Goal: Transaction & Acquisition: Obtain resource

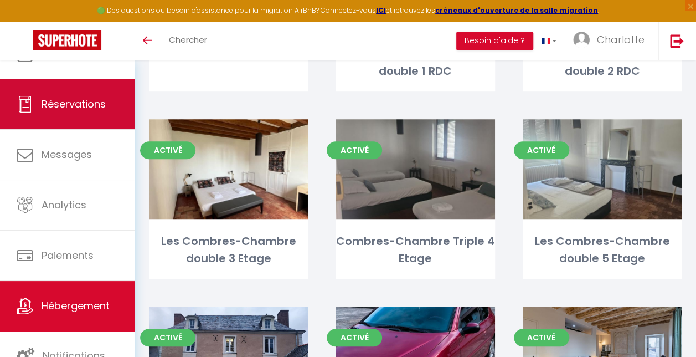
scroll to position [199, 0]
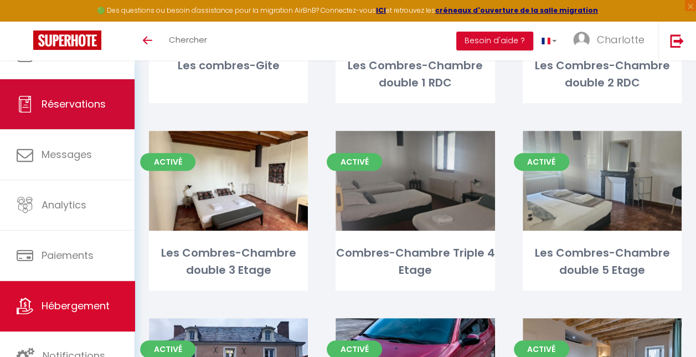
click at [81, 102] on span "Réservations" at bounding box center [74, 104] width 64 height 14
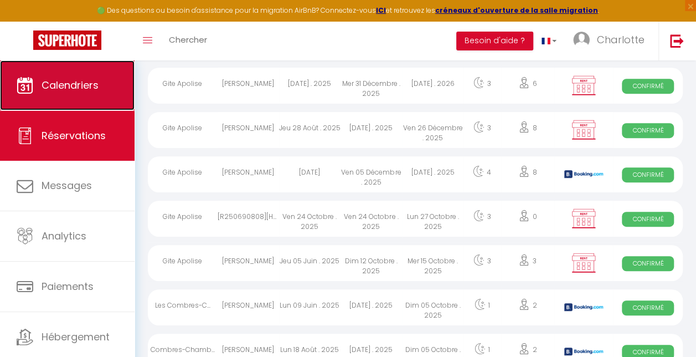
click at [69, 85] on span "Calendriers" at bounding box center [70, 85] width 57 height 14
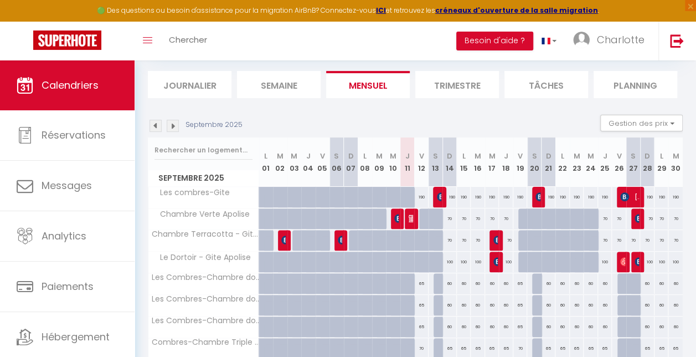
scroll to position [67, 0]
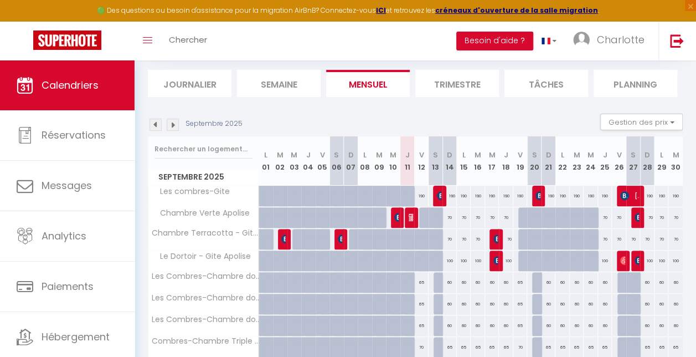
click at [175, 122] on img at bounding box center [173, 125] width 12 height 12
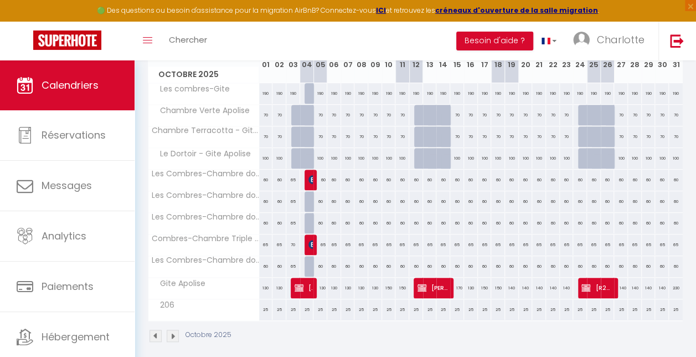
scroll to position [159, 0]
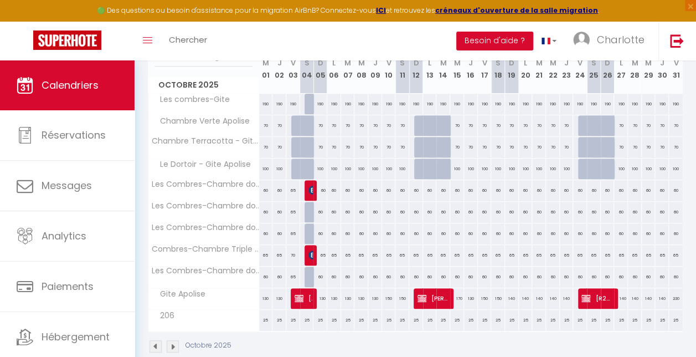
click at [481, 295] on div "150" at bounding box center [485, 298] width 14 height 20
type input "150"
type input "Ven 17 Octobre 2025"
type input "Sam 18 Octobre 2025"
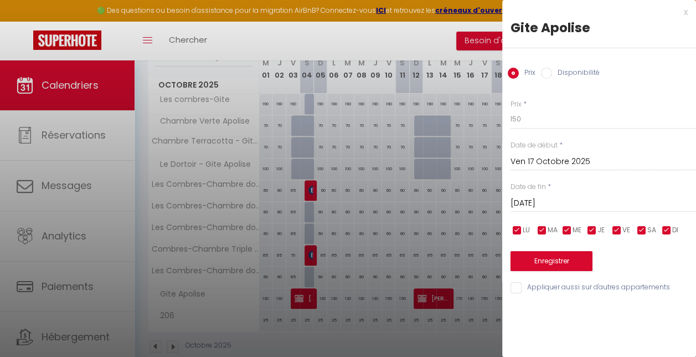
click at [491, 294] on div at bounding box center [348, 178] width 696 height 357
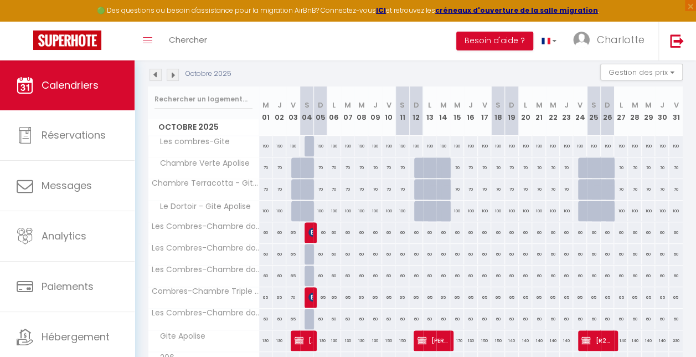
scroll to position [116, 0]
click at [153, 74] on img at bounding box center [156, 75] width 12 height 12
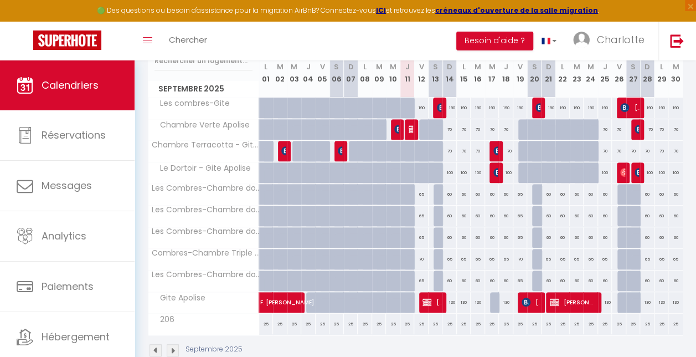
scroll to position [156, 0]
click at [409, 127] on img at bounding box center [413, 128] width 9 height 9
select select "OK"
select select "KO"
select select "0"
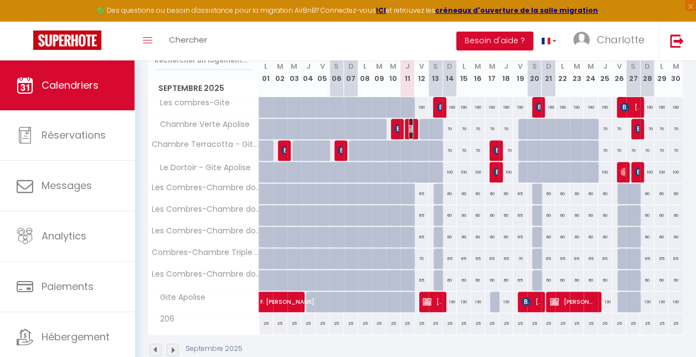
select select "0"
select select "1"
select select
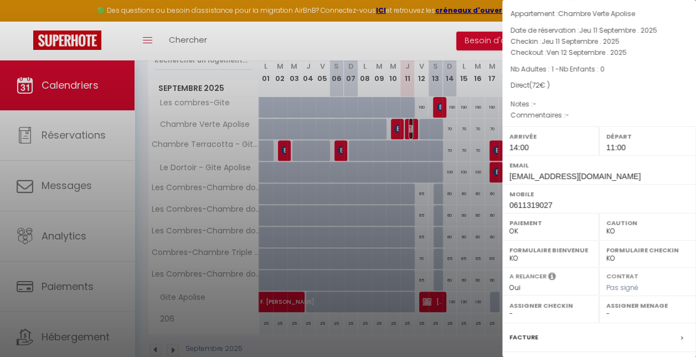
scroll to position [38, 0]
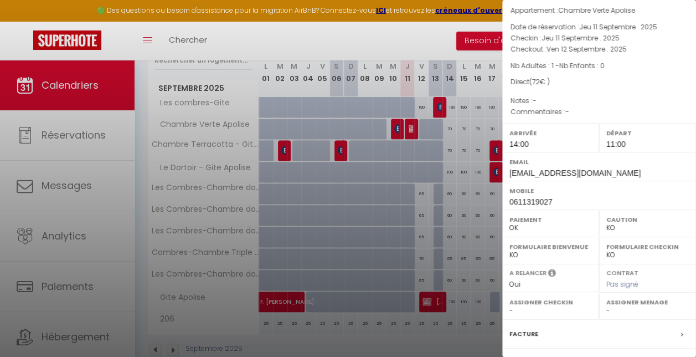
click at [419, 47] on div at bounding box center [348, 178] width 696 height 357
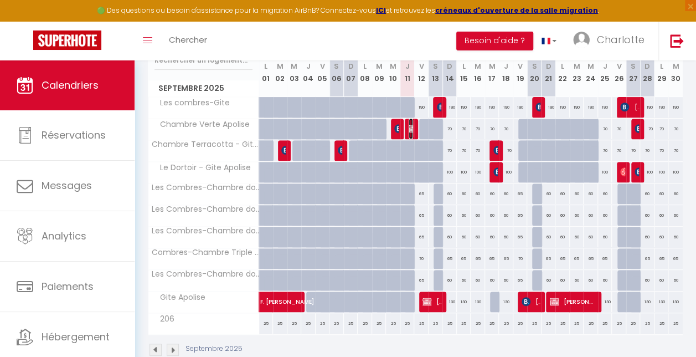
click at [409, 128] on img at bounding box center [413, 128] width 9 height 9
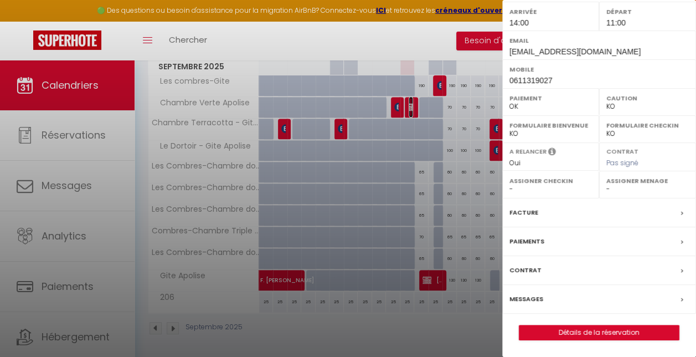
scroll to position [181, 0]
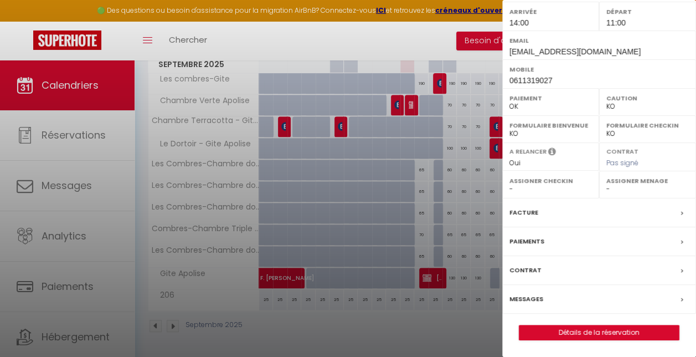
click at [681, 271] on icon at bounding box center [682, 271] width 2 height 7
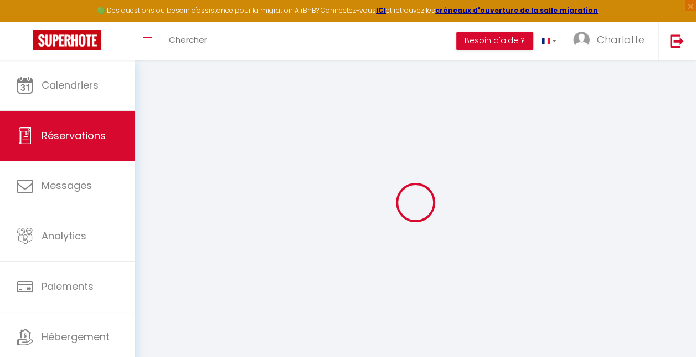
select select
checkbox input "false"
select select
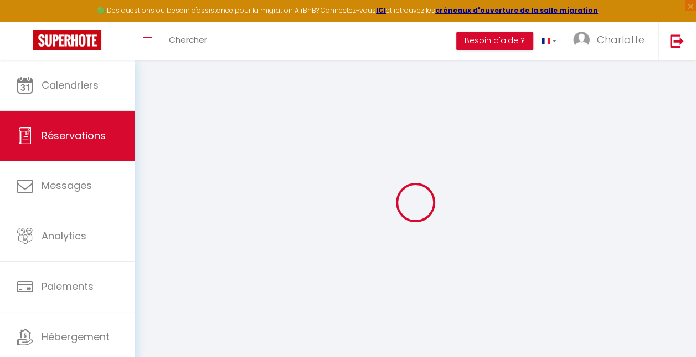
select select
checkbox input "false"
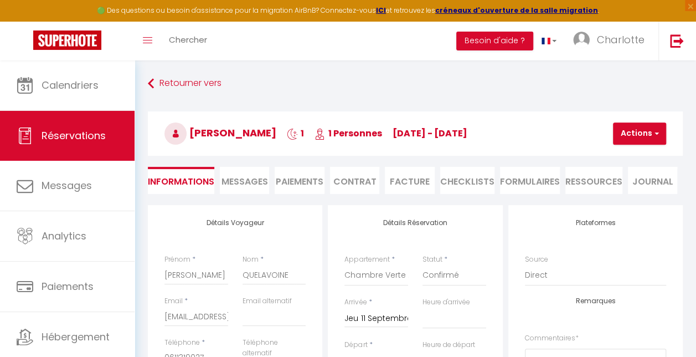
select select
checkbox input "false"
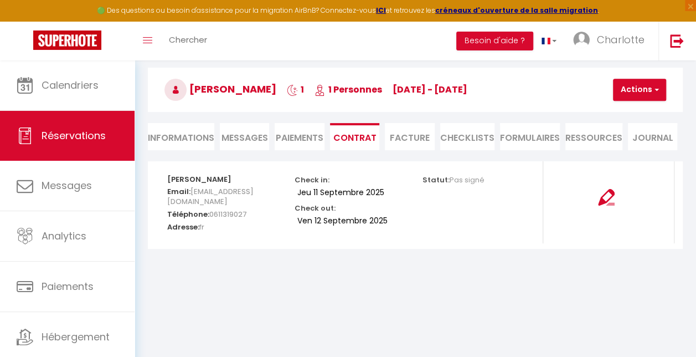
scroll to position [46, 0]
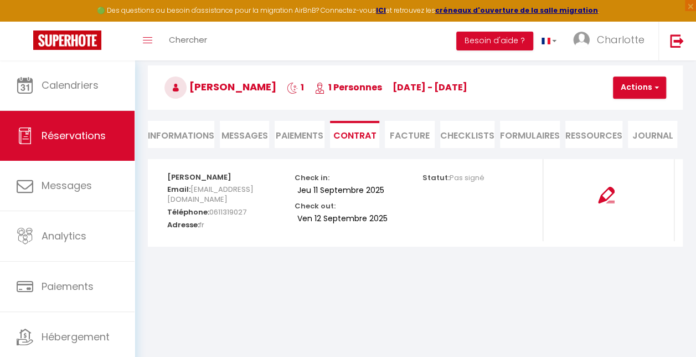
click at [243, 136] on span "Messages" at bounding box center [245, 135] width 47 height 13
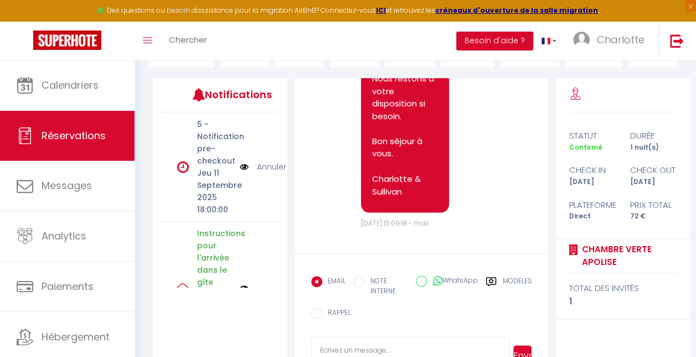
scroll to position [134, 0]
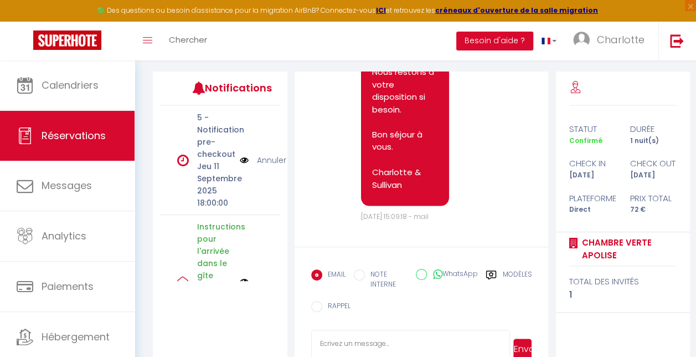
click at [424, 274] on input "WhatsApp" at bounding box center [421, 274] width 11 height 11
radio input "true"
radio input "false"
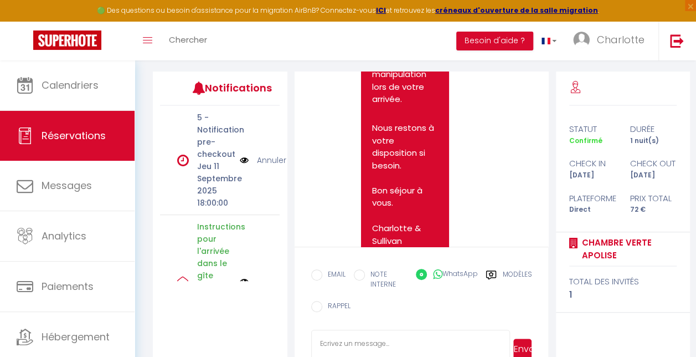
scroll to position [3166, 0]
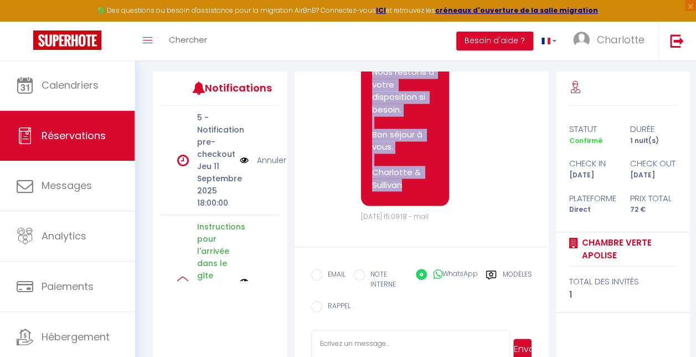
drag, startPoint x: 373, startPoint y: 109, endPoint x: 434, endPoint y: 185, distance: 98.1
copy pre "Bonjour Chantal QUELAVOINE, Voici les instructions pour votre arrivée au gîte A…"
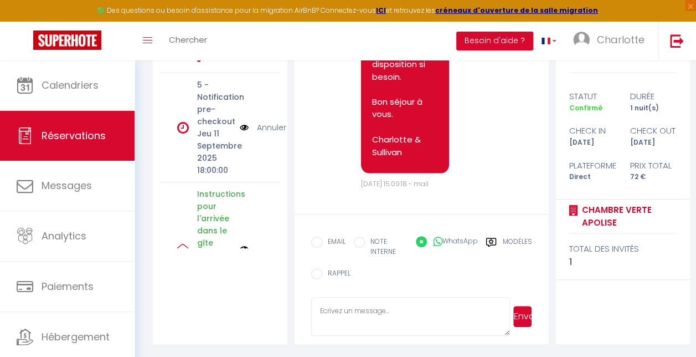
click at [358, 309] on textarea at bounding box center [410, 316] width 199 height 39
paste textarea "Bonjour Chantal QUELAVOINE, Voici les instructions pour votre arrivée au gîte A…"
type textarea "Bonjour Chantal QUELAVOINE, Voici les instructions pour votre arrivée au gîte A…"
drag, startPoint x: 524, startPoint y: 317, endPoint x: 524, endPoint y: 337, distance: 20.0
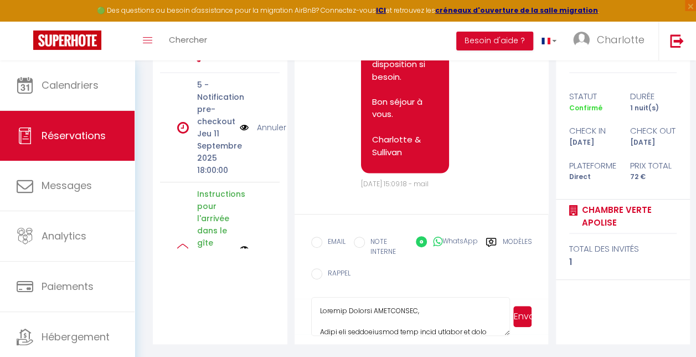
click at [524, 337] on form "EMAIL NOTE INTERNE WhatsApp Modèles 11 « ‹ » › Sep 2025 2020 ~ 2030 Dim Lun Mar…" at bounding box center [422, 279] width 254 height 130
click at [521, 317] on button "Envoyer" at bounding box center [523, 316] width 19 height 21
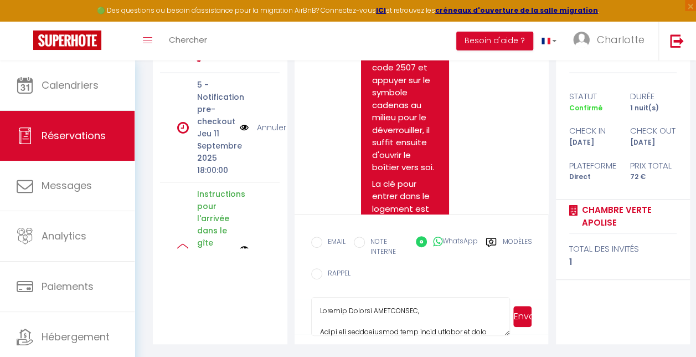
scroll to position [2278, 0]
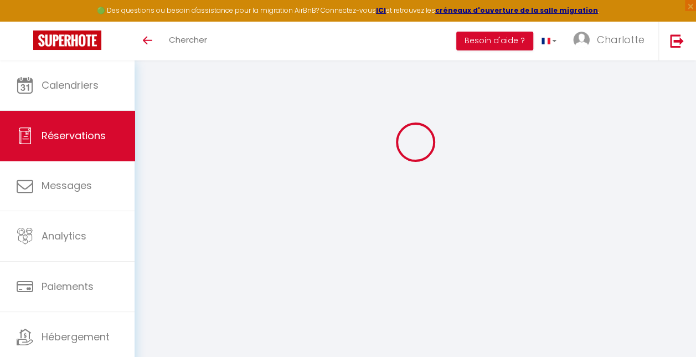
select select
checkbox input "false"
select select
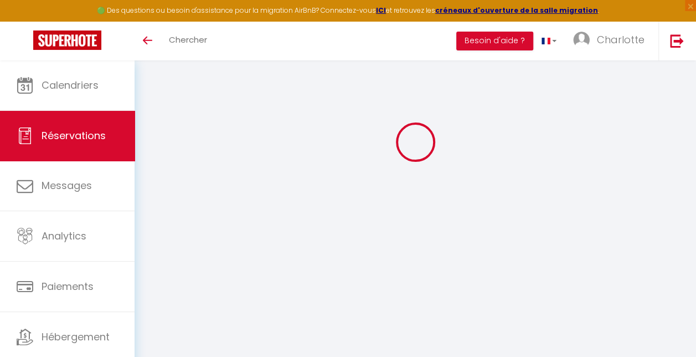
select select
checkbox input "false"
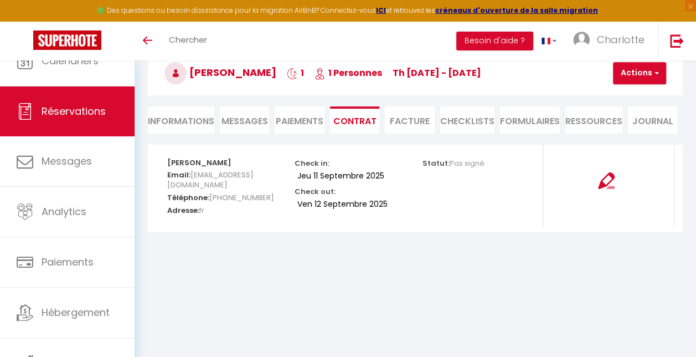
click at [199, 261] on body "🟢 Des questions ou besoin d'assistance pour la migration AirBnB? Connectez-vous…" at bounding box center [348, 178] width 696 height 357
click at [407, 121] on li "Facture" at bounding box center [409, 119] width 49 height 27
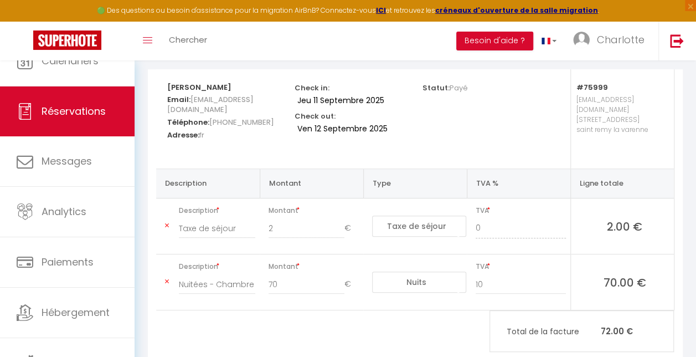
scroll to position [153, 0]
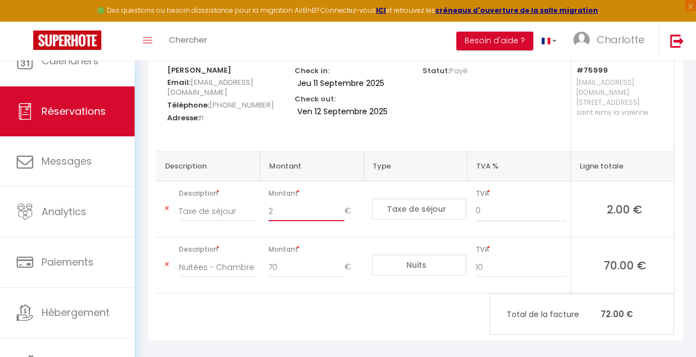
click at [289, 201] on input "2" at bounding box center [307, 211] width 76 height 20
click at [286, 307] on div "Chantal QUELAVOINE Email: chantalquelavoine@gmail.com Téléphone: +33611319027 A…" at bounding box center [415, 196] width 535 height 288
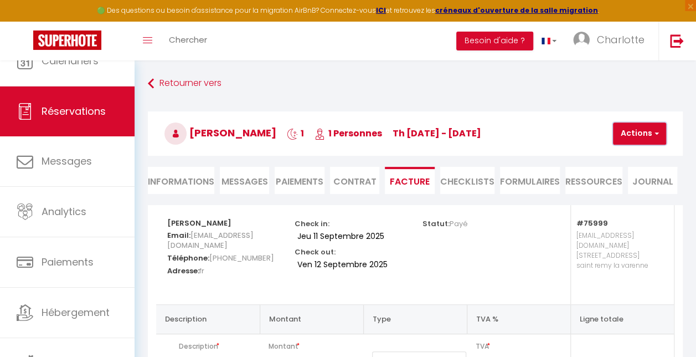
click at [660, 129] on button "Actions" at bounding box center [639, 133] width 53 height 22
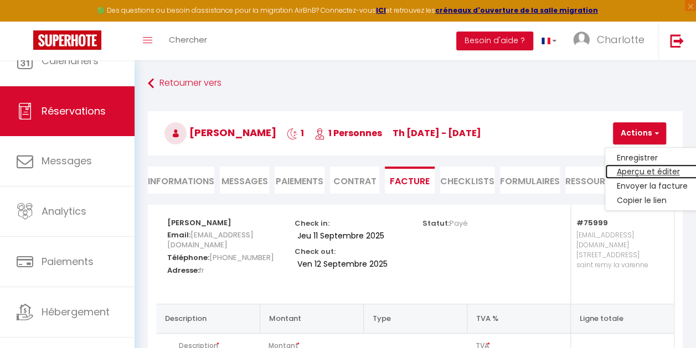
click at [640, 168] on link "Aperçu et éditer" at bounding box center [651, 172] width 93 height 14
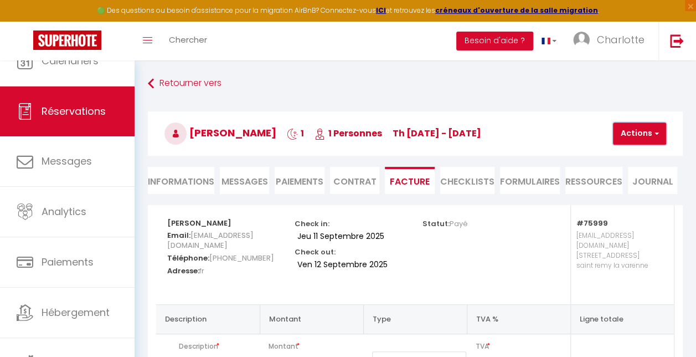
click at [659, 128] on button "Actions" at bounding box center [639, 133] width 53 height 22
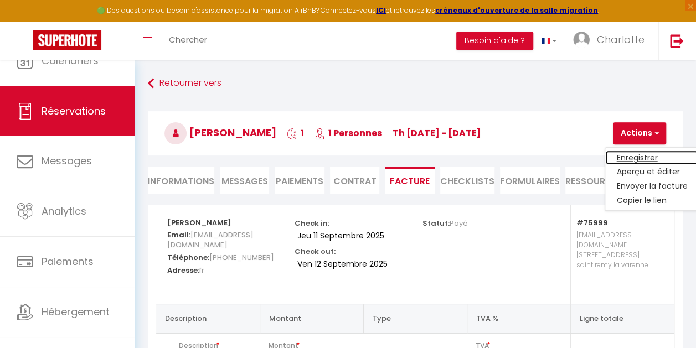
click at [645, 157] on link "Enregistrer" at bounding box center [651, 158] width 93 height 14
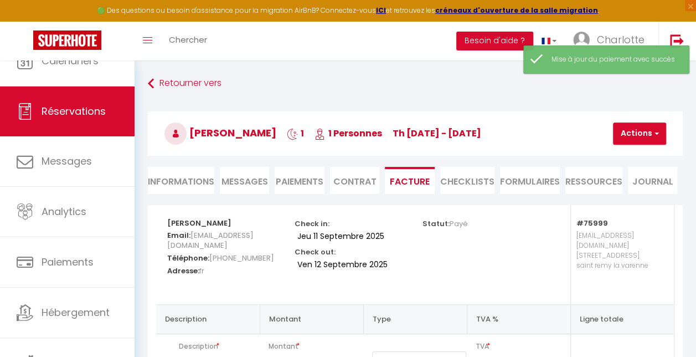
type input "2.5"
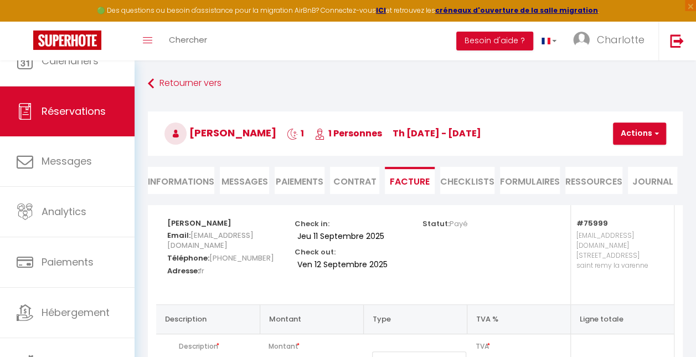
click at [595, 237] on p "gite.saintremy@gmail.com 1 rue saint jean de l'isle saint remy la varenne" at bounding box center [620, 260] width 86 height 65
click at [614, 252] on p "gite.saintremy@gmail.com 1 rue saint jean de l'isle saint remy la varenne" at bounding box center [620, 260] width 86 height 65
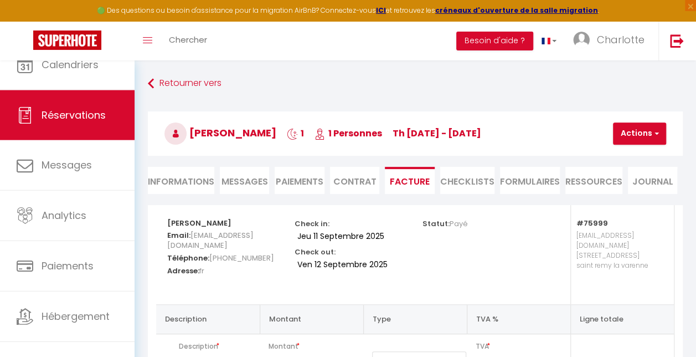
click at [182, 180] on li "Informations" at bounding box center [181, 180] width 66 height 27
select select
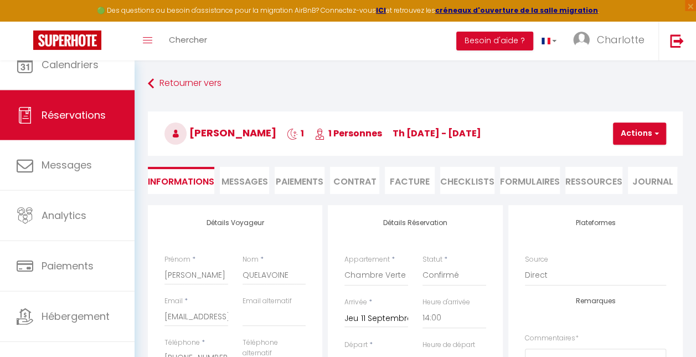
click at [409, 181] on li "Facture" at bounding box center [409, 180] width 49 height 27
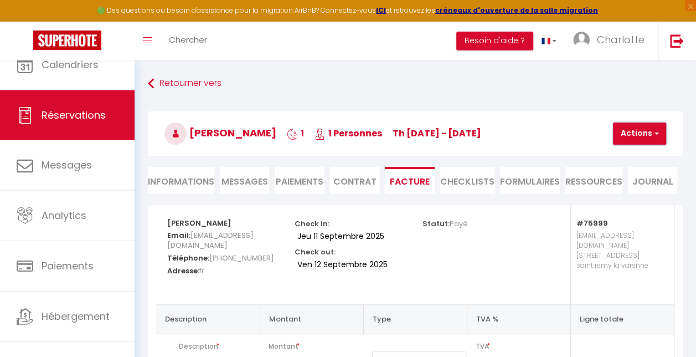
click at [655, 132] on span "button" at bounding box center [655, 134] width 7 height 10
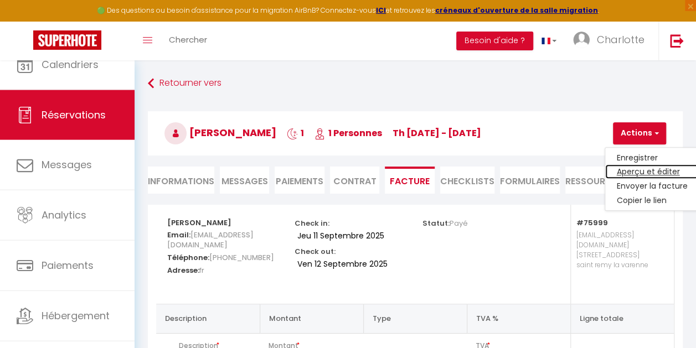
click at [638, 170] on link "Aperçu et éditer" at bounding box center [651, 172] width 93 height 14
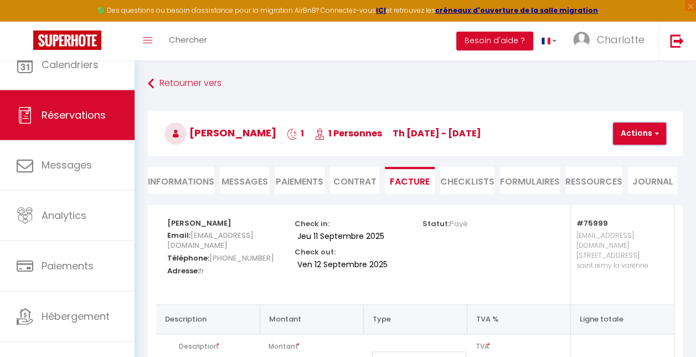
click at [657, 135] on span "button" at bounding box center [655, 134] width 7 height 10
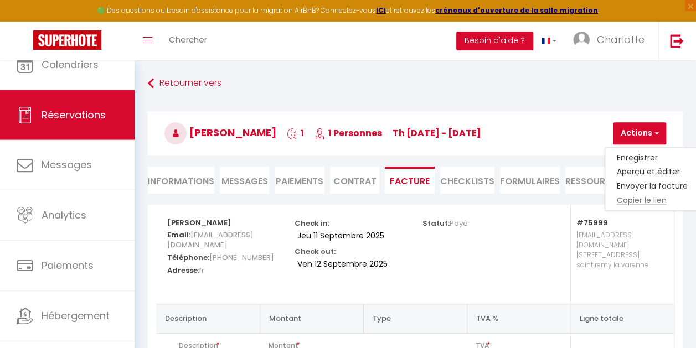
click at [646, 201] on link "Copier le lien" at bounding box center [651, 201] width 93 height 14
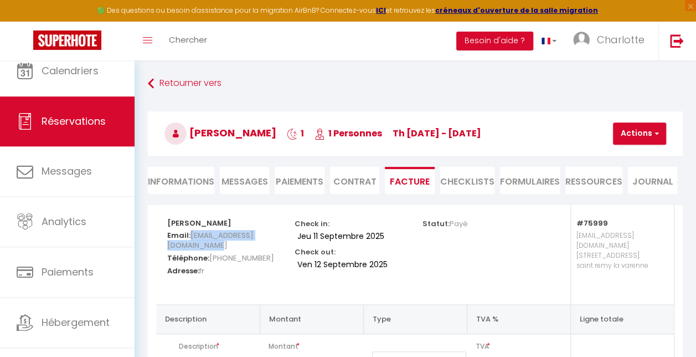
drag, startPoint x: 279, startPoint y: 245, endPoint x: 161, endPoint y: 243, distance: 118.0
click at [161, 243] on div "Chantal QUELAVOINE Email: chantalquelavoine@gmail.com Téléphone: +33611319027 A…" at bounding box center [223, 254] width 127 height 99
copy span "chantalquelavoine@gmail.com"
click at [238, 245] on span "chantalquelavoine@gmail.com" at bounding box center [210, 240] width 86 height 26
drag, startPoint x: 281, startPoint y: 243, endPoint x: 162, endPoint y: 245, distance: 119.7
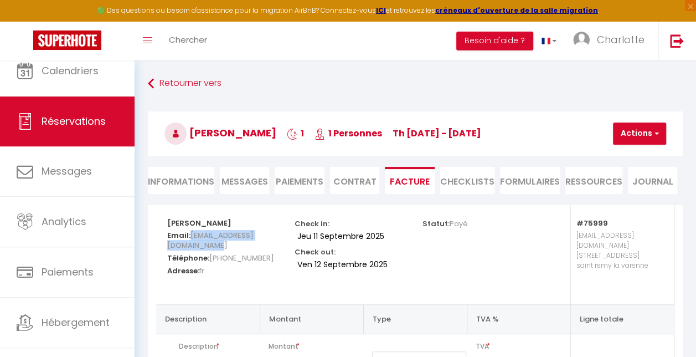
click at [162, 245] on div "Chantal QUELAVOINE Email: chantalquelavoine@gmail.com Téléphone: +33611319027 A…" at bounding box center [223, 254] width 127 height 99
copy span "chantalquelavoine@gmail.com"
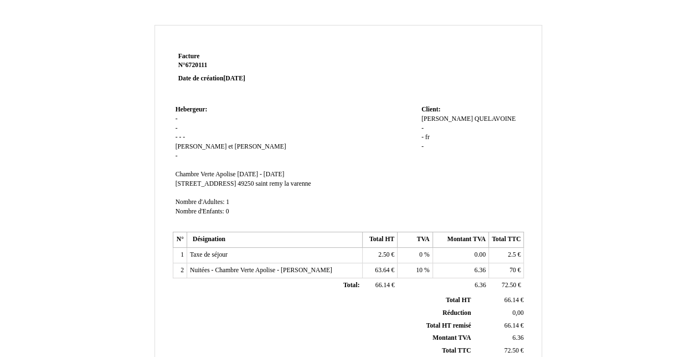
click at [111, 138] on div "Facture Facture N° 6720111 6720111 Date de création 11 September 2025 Hebergeur…" at bounding box center [348, 346] width 648 height 643
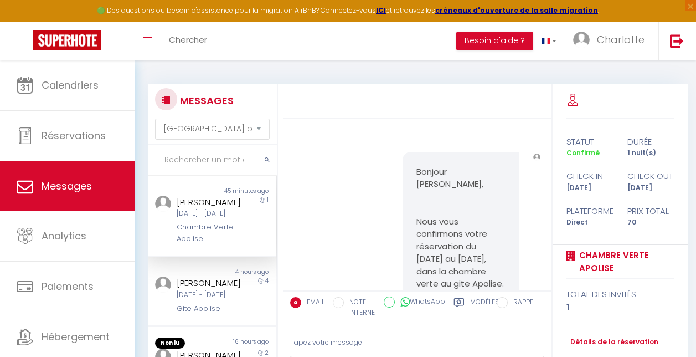
select select "message"
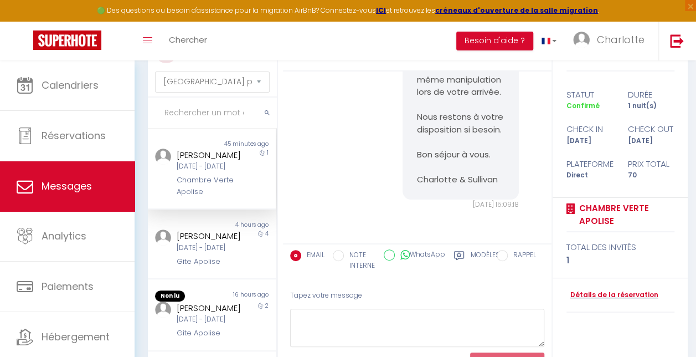
scroll to position [48, 0]
click at [205, 171] on div "[DATE] - [DATE]" at bounding box center [211, 166] width 68 height 11
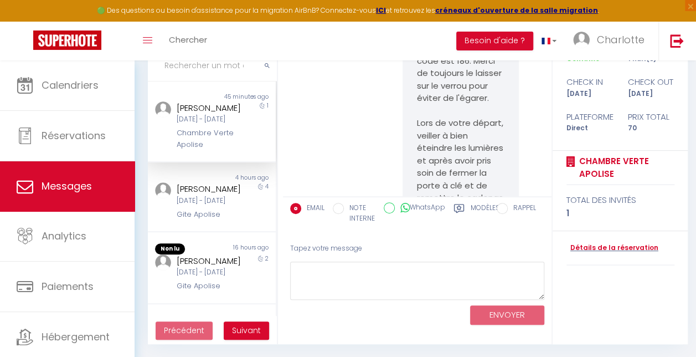
scroll to position [1975, 0]
click at [395, 208] on input "WhatsApp" at bounding box center [389, 207] width 11 height 11
radio input "true"
radio input "false"
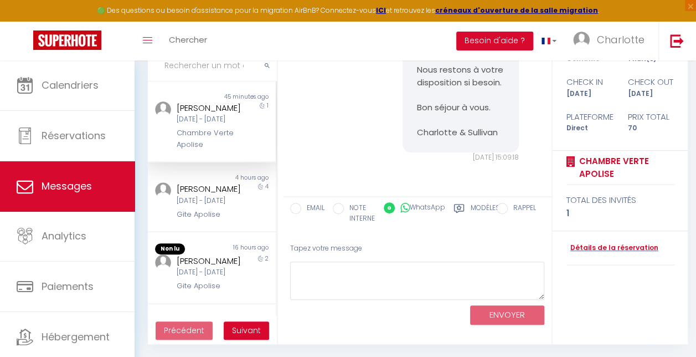
scroll to position [2291, 0]
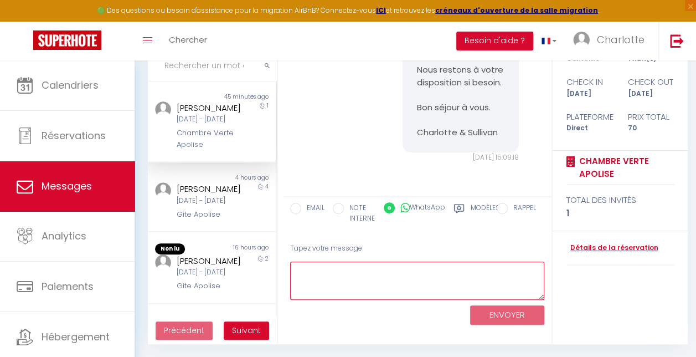
click at [314, 270] on textarea at bounding box center [417, 280] width 254 height 38
paste textarea "[URL][DOMAIN_NAME]"
click at [295, 268] on textarea "[URL][DOMAIN_NAME]" at bounding box center [417, 280] width 254 height 38
click at [302, 270] on textarea "Vuillez trouver [URL][DOMAIN_NAME]" at bounding box center [417, 280] width 254 height 38
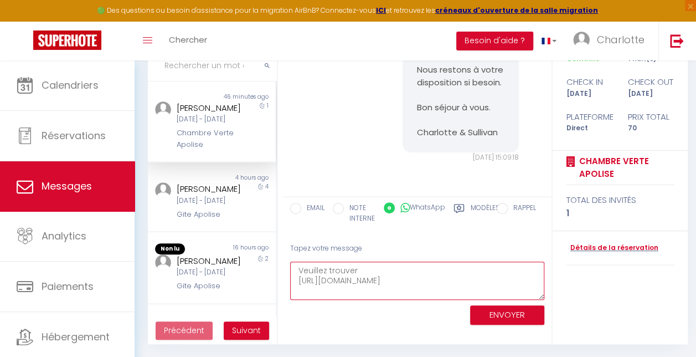
click at [356, 271] on textarea "Veuillez trouver [URL][DOMAIN_NAME]" at bounding box center [417, 280] width 254 height 38
type textarea "Veuillez trouver ci-joint la facture concernant la nuitée au [GEOGRAPHIC_DATA] …"
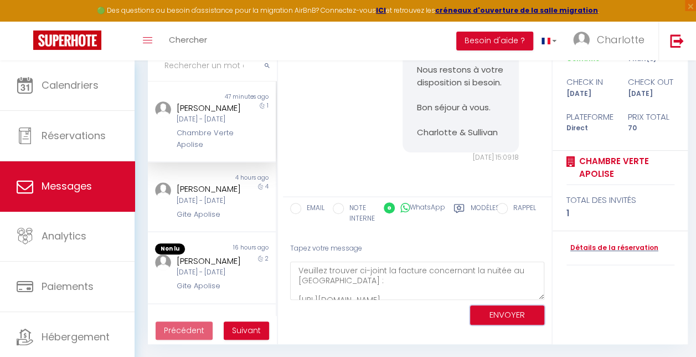
click at [511, 314] on button "ENVOYER" at bounding box center [507, 314] width 74 height 19
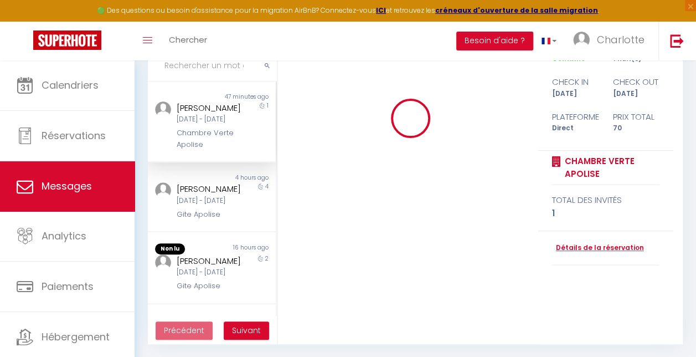
scroll to position [0, 0]
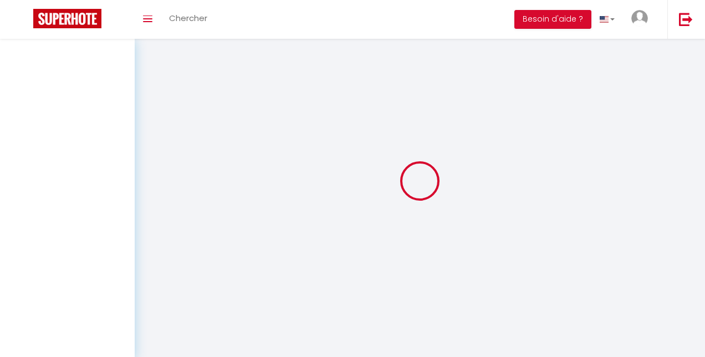
select select "message"
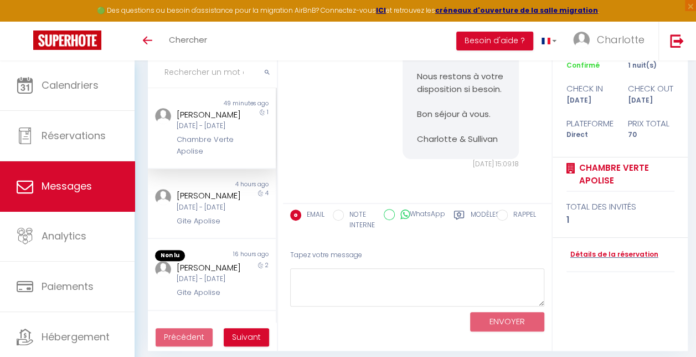
scroll to position [94, 0]
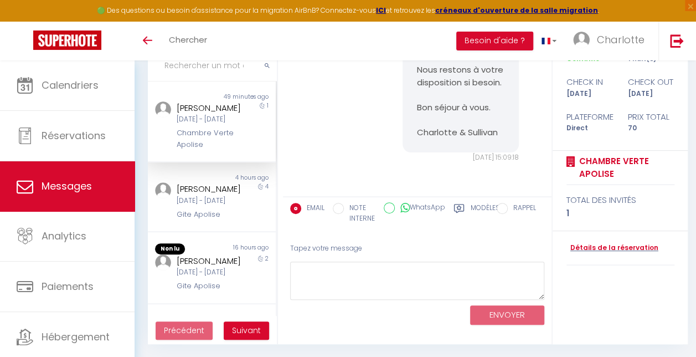
click at [189, 125] on div "[DATE] - [DATE]" at bounding box center [211, 119] width 68 height 11
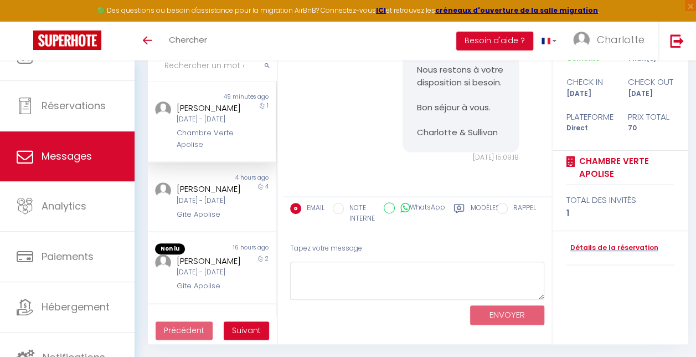
click at [192, 115] on div "[PERSON_NAME]" at bounding box center [211, 107] width 68 height 13
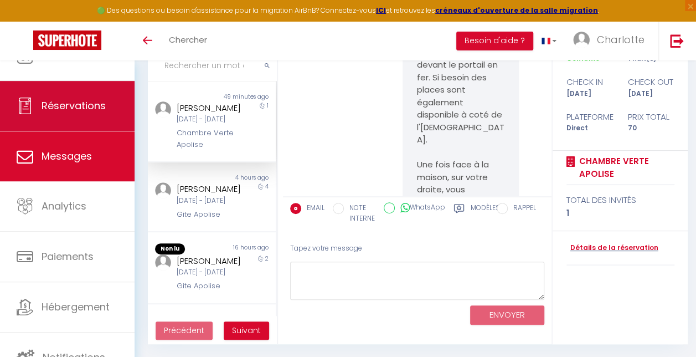
scroll to position [1410, 0]
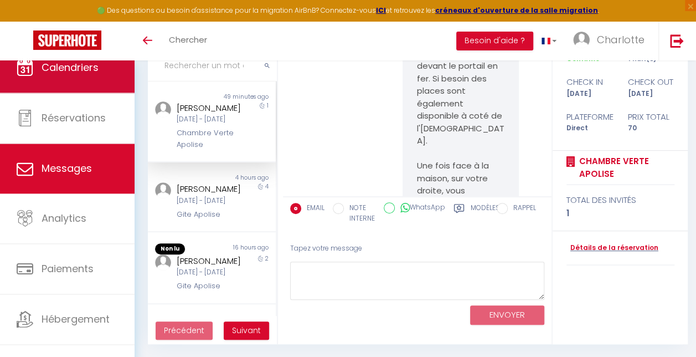
click at [52, 77] on link "Calendriers" at bounding box center [67, 68] width 135 height 50
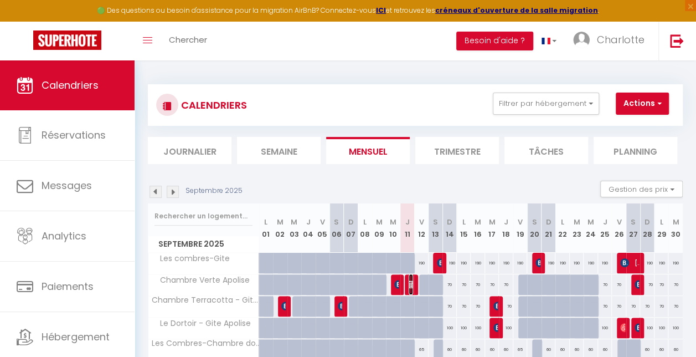
click at [409, 276] on span "[PERSON_NAME]" at bounding box center [411, 284] width 4 height 21
select select "OK"
select select "KO"
select select "0"
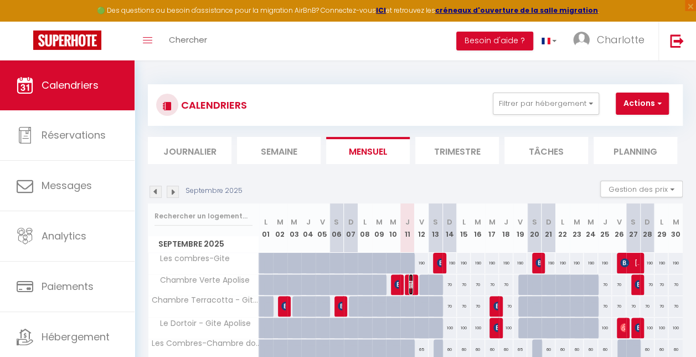
select select "1"
select select
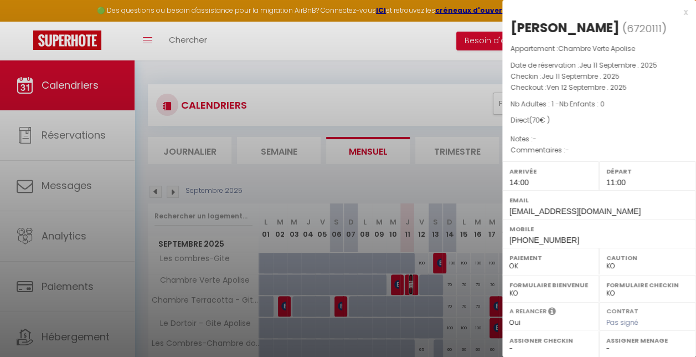
scroll to position [175, 0]
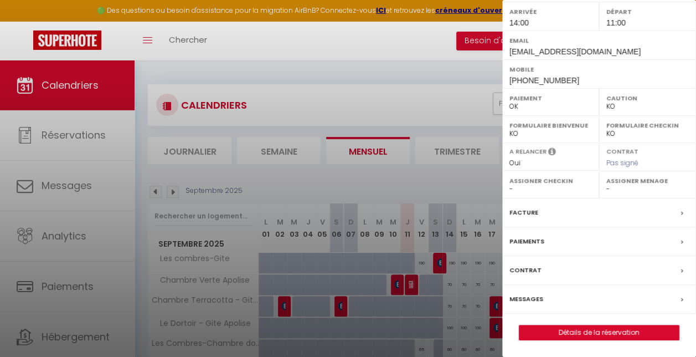
click at [561, 213] on div "Facture" at bounding box center [599, 212] width 194 height 29
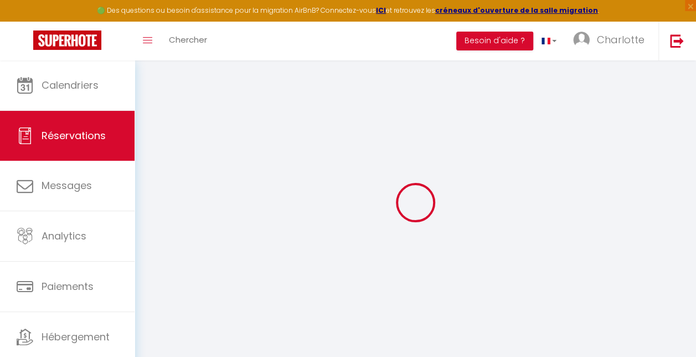
select select
checkbox input "false"
select select
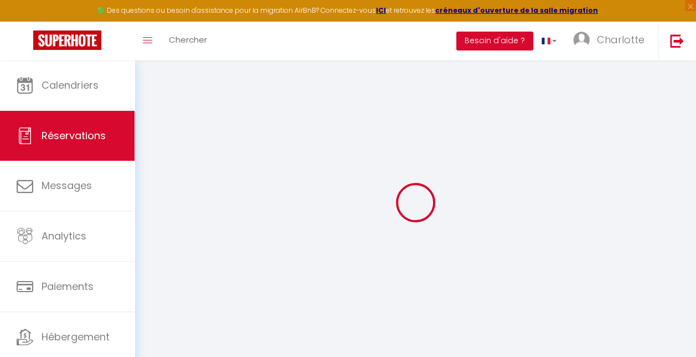
select select
checkbox input "false"
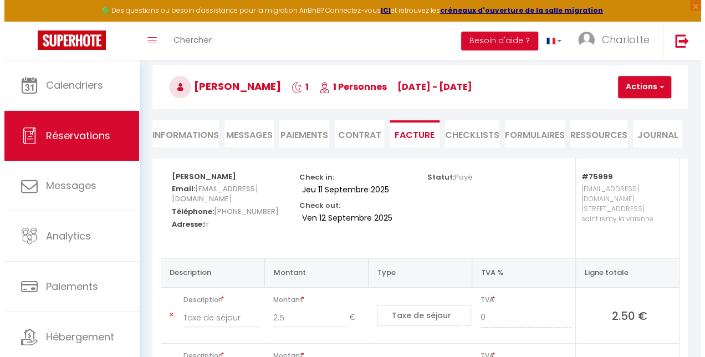
scroll to position [46, 0]
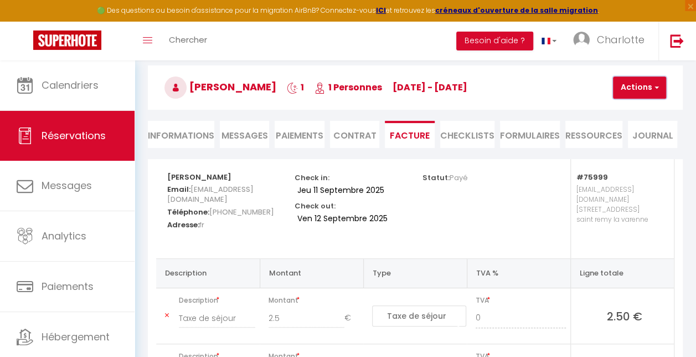
click at [656, 88] on span "button" at bounding box center [655, 88] width 7 height 10
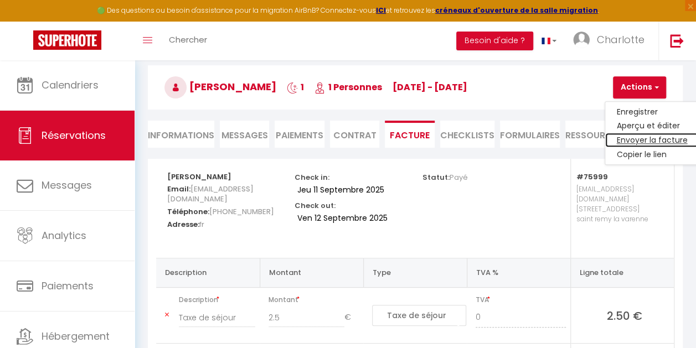
click at [638, 138] on link "Envoyer la facture" at bounding box center [651, 141] width 93 height 14
type input "chantalquelavoine@gmail.com"
select select "fr"
type input "Votre facture 6720111 - Chambre Verte Apolise"
type textarea "Bonjour, Voici le lien pour télécharger votre facture : https://superhote.com/a…"
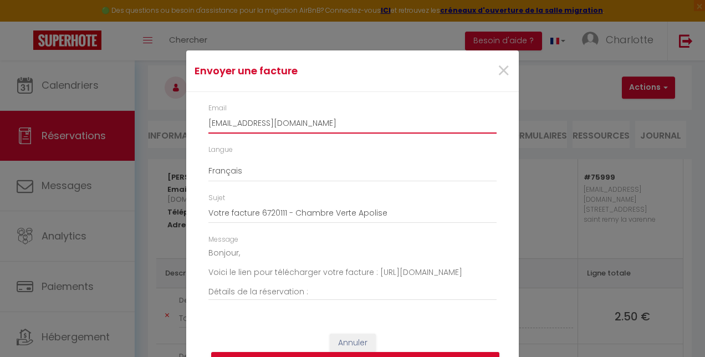
click at [325, 122] on input "chantalquelavoine@gmail.com" at bounding box center [352, 124] width 288 height 20
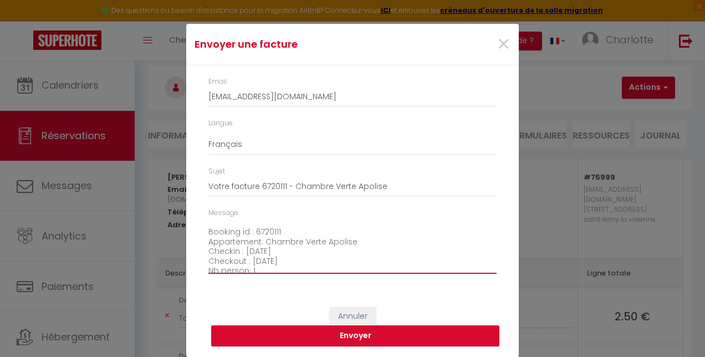
scroll to position [126, 0]
drag, startPoint x: 204, startPoint y: 224, endPoint x: 340, endPoint y: 290, distance: 150.9
click at [340, 290] on div "Email chantalquelavoine@gmail.com Langue Anglais Français Espagnol Portugais Su…" at bounding box center [352, 180] width 332 height 230
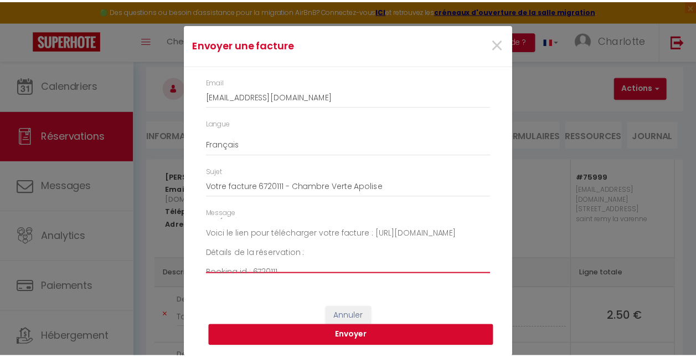
scroll to position [8, 0]
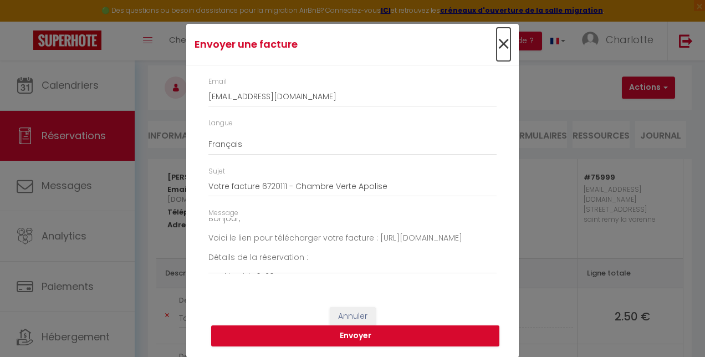
click at [498, 47] on span "×" at bounding box center [503, 44] width 14 height 33
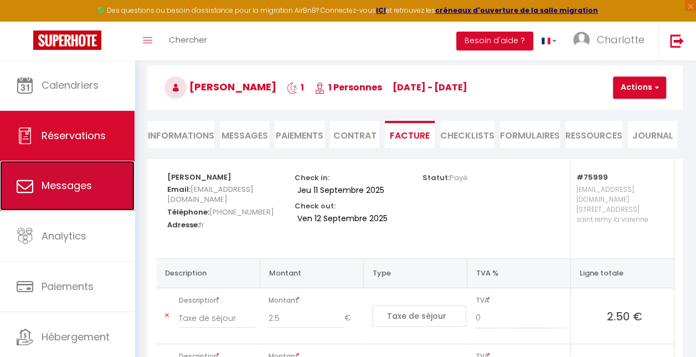
click at [60, 187] on span "Messages" at bounding box center [67, 185] width 50 height 14
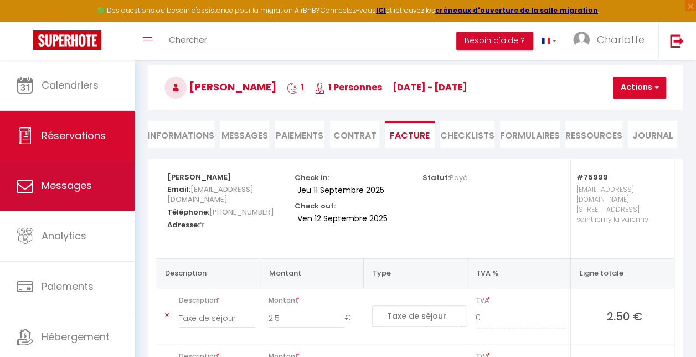
select select "message"
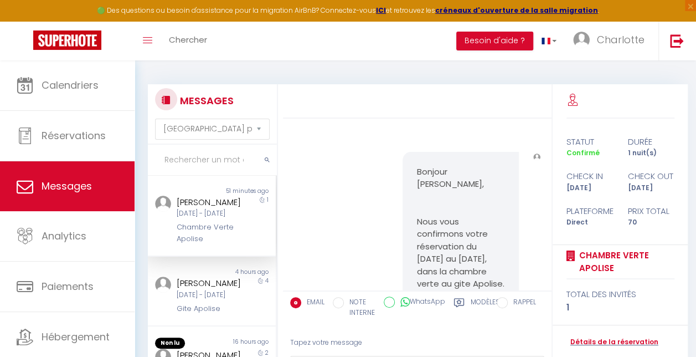
scroll to position [2291, 0]
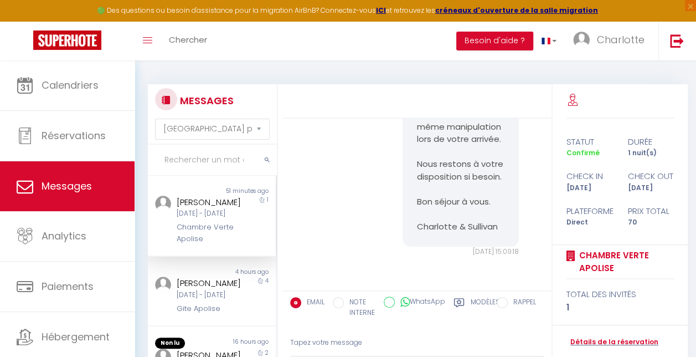
click at [214, 209] on div "[PERSON_NAME]" at bounding box center [211, 202] width 68 height 13
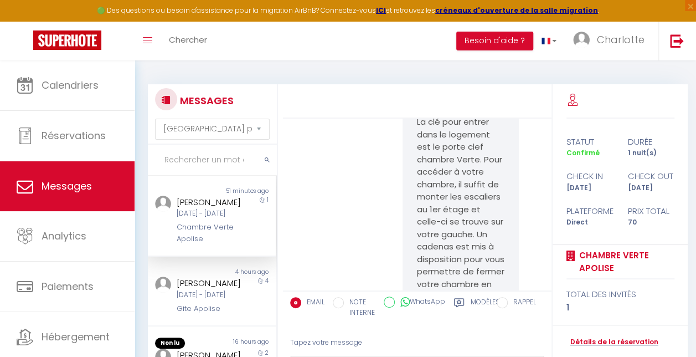
scroll to position [1865, 0]
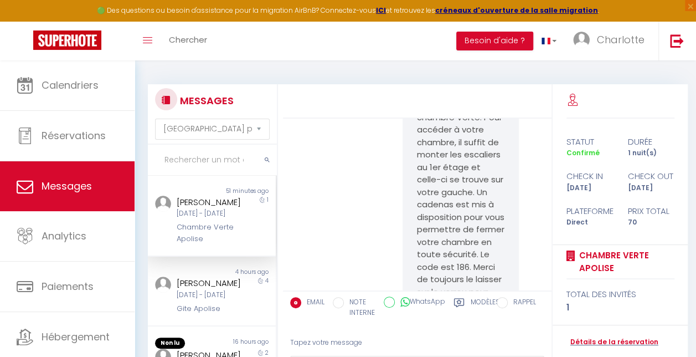
click at [395, 302] on input "WhatsApp" at bounding box center [389, 301] width 11 height 11
radio input "true"
radio input "false"
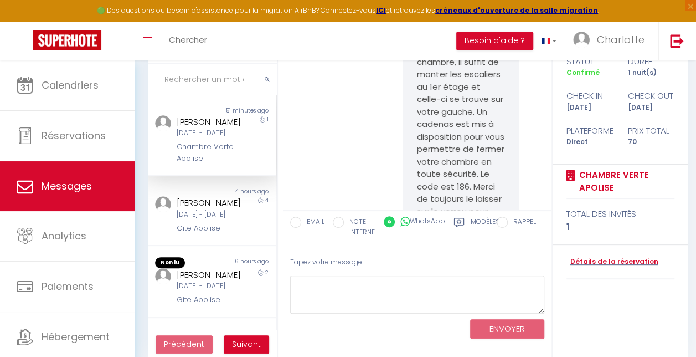
scroll to position [94, 0]
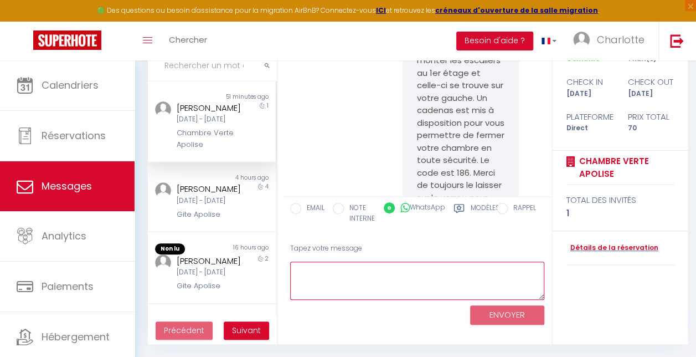
click at [325, 268] on textarea at bounding box center [417, 280] width 254 height 38
paste textarea "Bonjour, Voici le lien pour télécharger votre facture : https://superhote.com/a…"
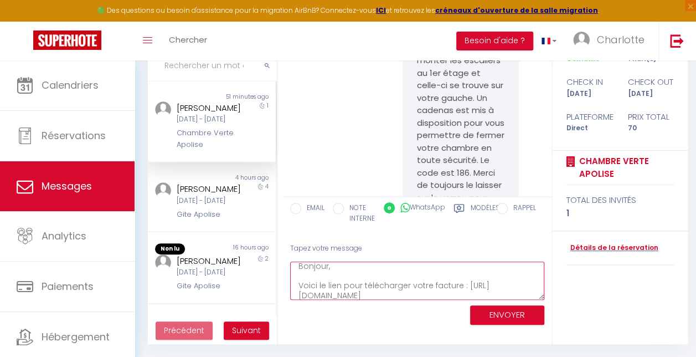
scroll to position [3, 0]
type textarea "Bonjour, Voici le lien pour télécharger votre facture : https://superhote.com/a…"
click at [511, 315] on button "ENVOYER" at bounding box center [507, 314] width 74 height 19
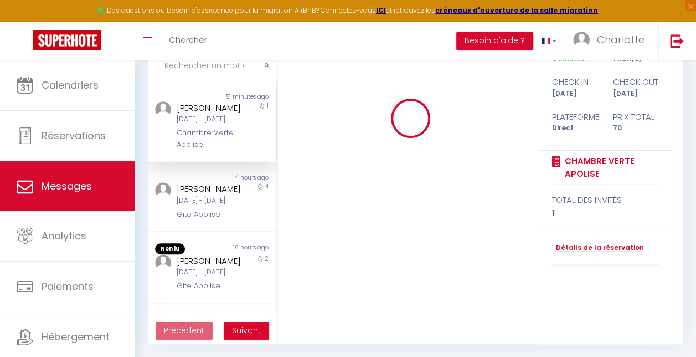
scroll to position [0, 0]
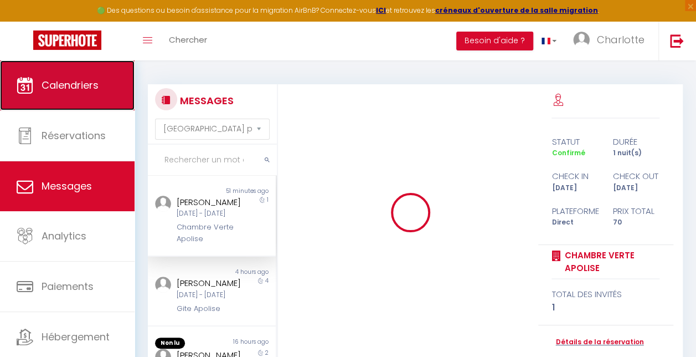
click at [62, 95] on link "Calendriers" at bounding box center [67, 85] width 135 height 50
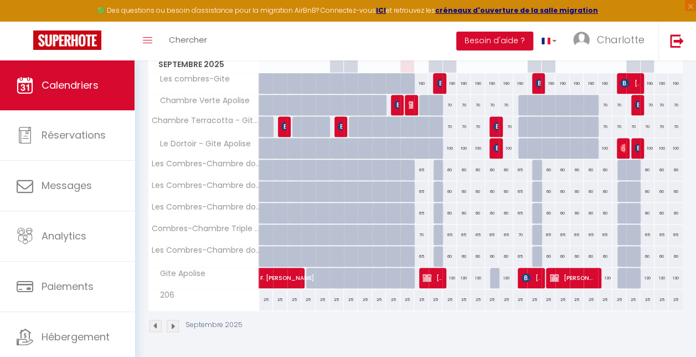
scroll to position [181, 0]
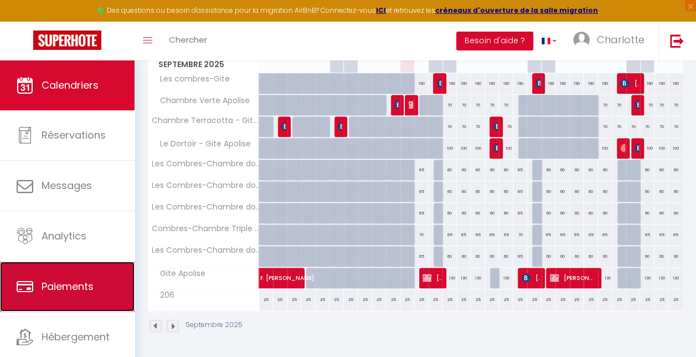
click at [37, 300] on link "Paiements" at bounding box center [67, 286] width 135 height 50
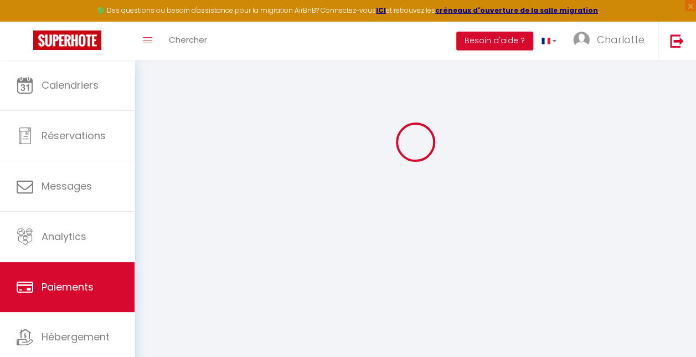
scroll to position [198, 0]
select select "2"
select select "0"
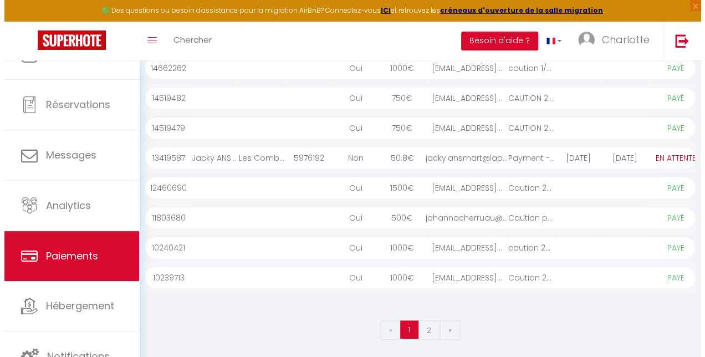
scroll to position [0, 0]
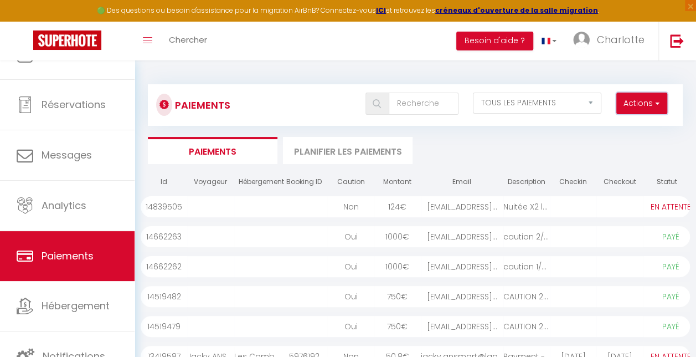
click at [659, 106] on span "button" at bounding box center [656, 102] width 7 height 11
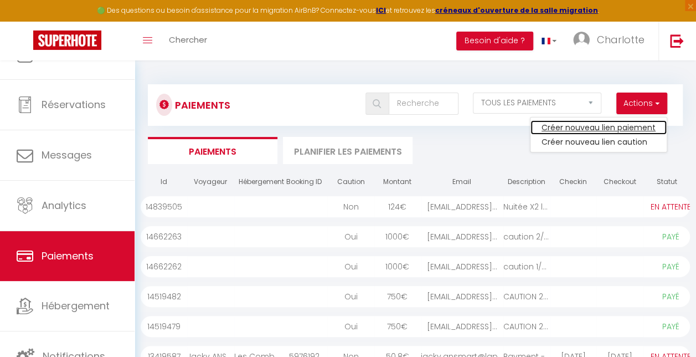
click at [623, 124] on link "Créer nouveau lien paiement" at bounding box center [599, 127] width 136 height 14
select select
select select "other"
select select "7387"
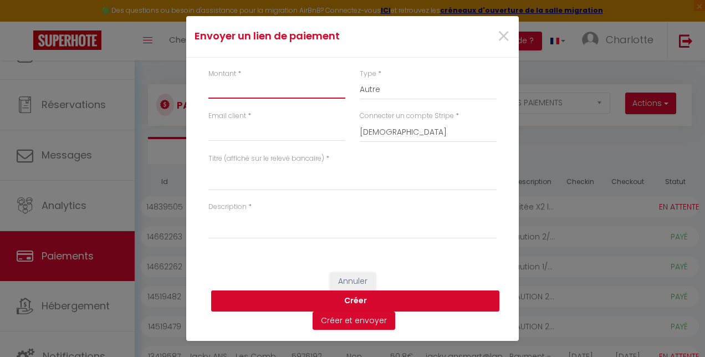
click at [230, 91] on input "Montant" at bounding box center [276, 89] width 137 height 20
type input "72,50"
click at [382, 88] on select "Nuits Frais de ménage Taxe de séjour Autre" at bounding box center [428, 89] width 137 height 21
click at [360, 79] on select "Nuits Frais de ménage Taxe de séjour Autre" at bounding box center [428, 89] width 137 height 21
click at [388, 90] on select "Nuits Frais de ménage Taxe de séjour Autre" at bounding box center [428, 89] width 137 height 21
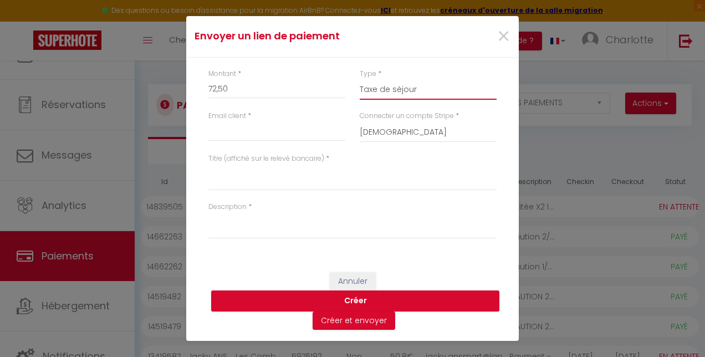
click at [360, 79] on select "Nuits Frais de ménage Taxe de séjour Autre" at bounding box center [428, 89] width 137 height 21
click at [388, 89] on select "Nuits Frais de ménage Taxe de séjour Autre" at bounding box center [428, 89] width 137 height 21
select select "nights"
click at [360, 79] on select "Nuits Frais de ménage Taxe de séjour Autre" at bounding box center [428, 89] width 137 height 21
click at [275, 137] on input "Email client" at bounding box center [276, 131] width 137 height 20
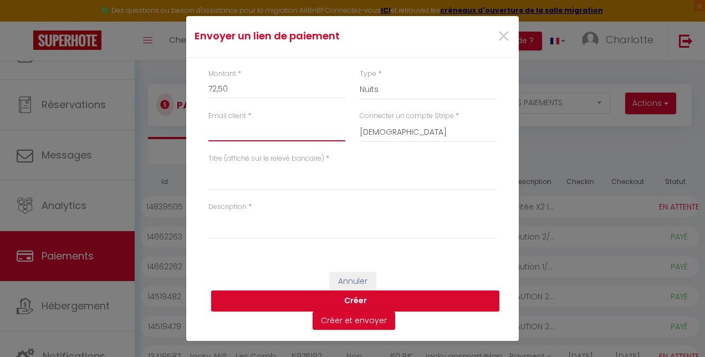
click at [275, 137] on input "Email client" at bounding box center [276, 131] width 137 height 20
click at [259, 130] on input "Email client" at bounding box center [276, 131] width 137 height 20
paste input "chantalquelavoine@gmail.com"
type input "chantalquelavoine@gmail.com"
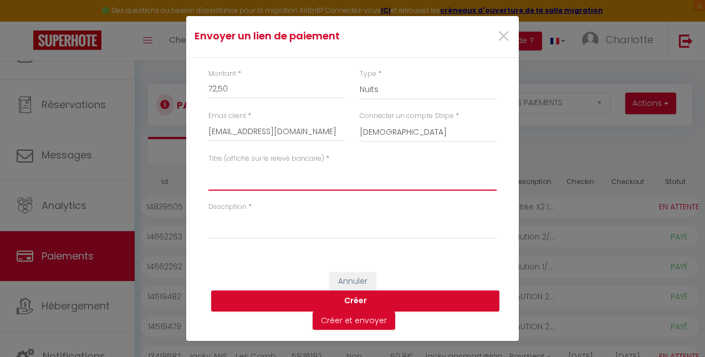
click at [263, 187] on textarea "Titre (affiché sur le relevé bancaire)" at bounding box center [352, 177] width 288 height 27
type textarea "Réservation Chambre Verte Gite Apolise"
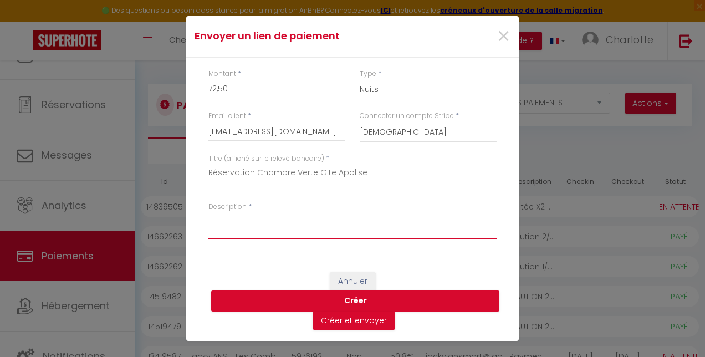
click at [247, 222] on textarea "Description" at bounding box center [352, 225] width 288 height 27
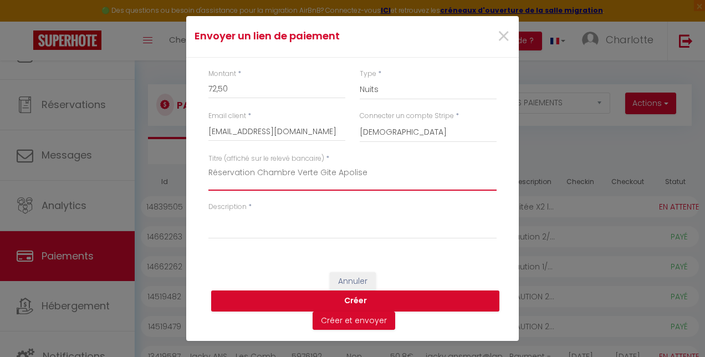
drag, startPoint x: 377, startPoint y: 176, endPoint x: 160, endPoint y: 165, distance: 216.9
click at [160, 165] on div "Envoyer un lien de paiement × Montant * 72,50 Type * Nuits Frais de ménage Taxe…" at bounding box center [352, 178] width 705 height 357
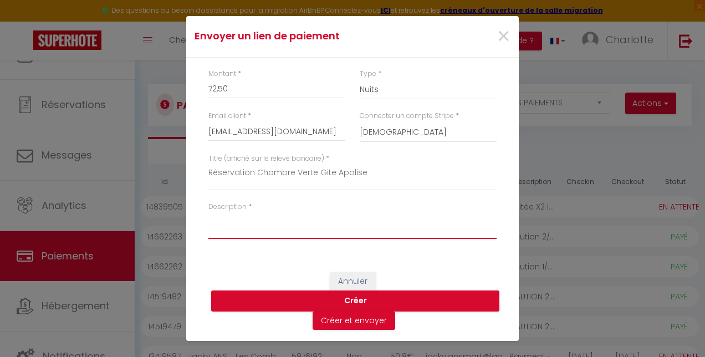
click at [226, 220] on textarea "Description" at bounding box center [352, 225] width 288 height 27
paste textarea "Réservation Chambre Verte Gite Apolise"
type textarea "Réservation Chambre Verte Gite Apolise pour la nuitée du 11/09 au 12/09 + taxe …"
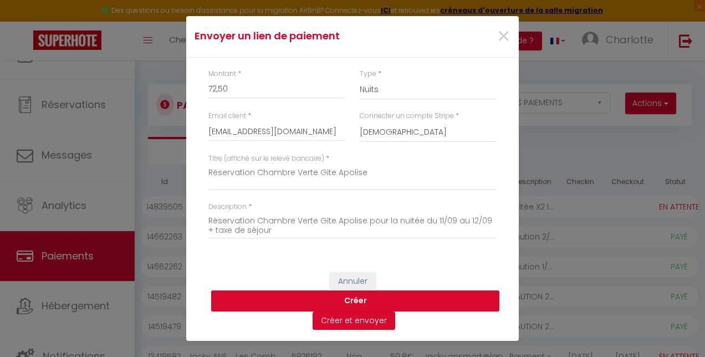
click at [351, 300] on button "Créer" at bounding box center [355, 300] width 288 height 21
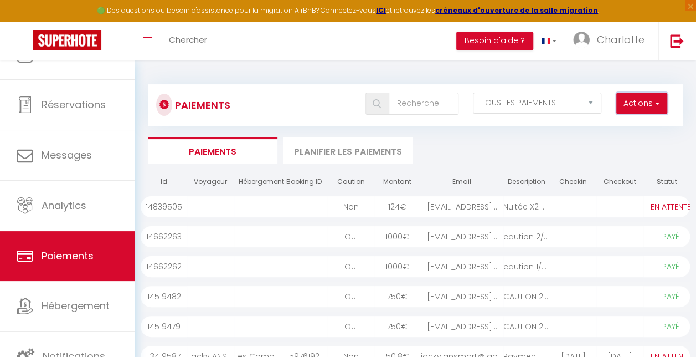
click at [653, 95] on button "Actions" at bounding box center [642, 104] width 51 height 22
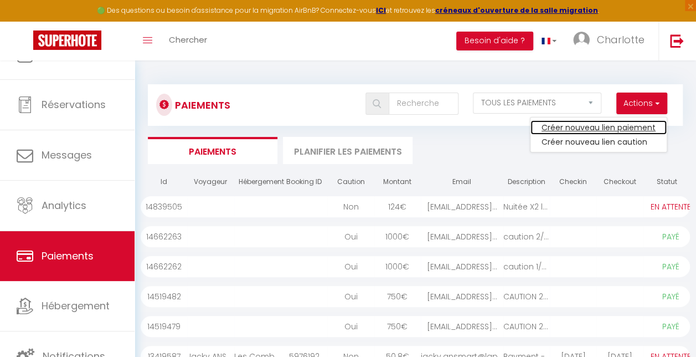
click at [614, 127] on link "Créer nouveau lien paiement" at bounding box center [599, 127] width 136 height 14
select select "other"
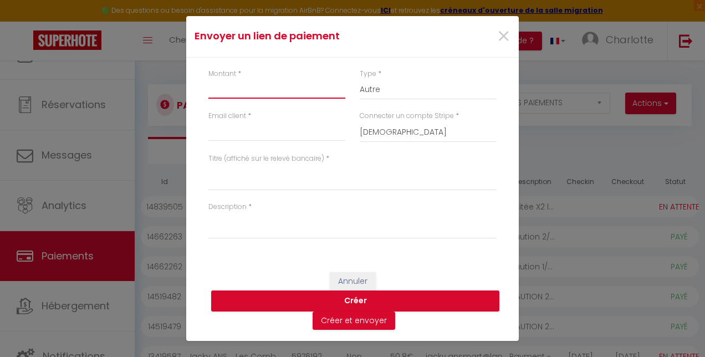
click at [261, 91] on input "Montant" at bounding box center [276, 89] width 137 height 20
type input "72.50"
click at [384, 88] on select "Nuits Frais de ménage Taxe de séjour Autre" at bounding box center [428, 89] width 137 height 21
select select "nights"
click at [360, 79] on select "Nuits Frais de ménage Taxe de séjour Autre" at bounding box center [428, 89] width 137 height 21
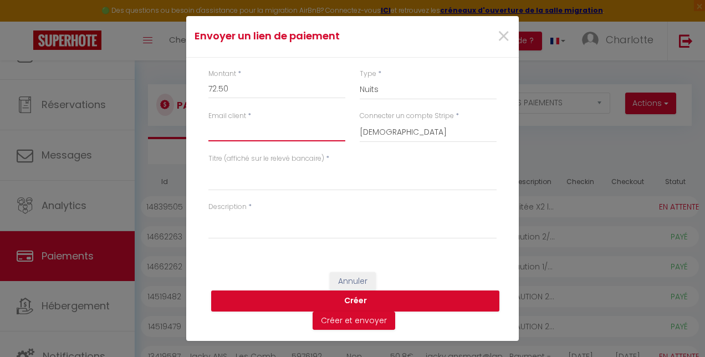
click at [286, 129] on input "Email client" at bounding box center [276, 131] width 137 height 20
paste input "Réservation Chambre Verte Gite Apolise"
type input "Réservation Chambre Verte Gite Apolise"
drag, startPoint x: 343, startPoint y: 131, endPoint x: 129, endPoint y: 132, distance: 214.4
click at [129, 132] on div "Envoyer un lien de paiement × Montant * 72.50 Type * Nuits Frais de ménage Taxe…" at bounding box center [352, 178] width 705 height 357
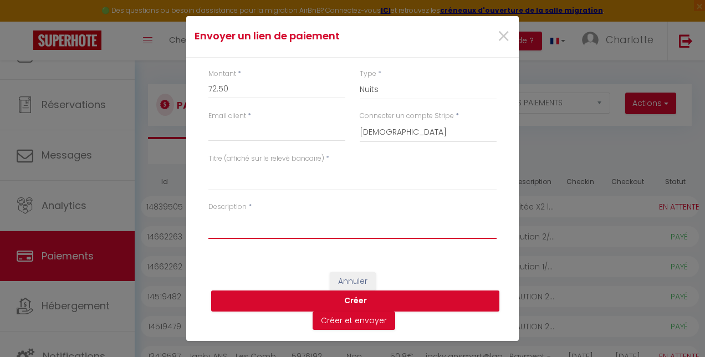
click at [234, 228] on textarea "Description" at bounding box center [352, 225] width 288 height 27
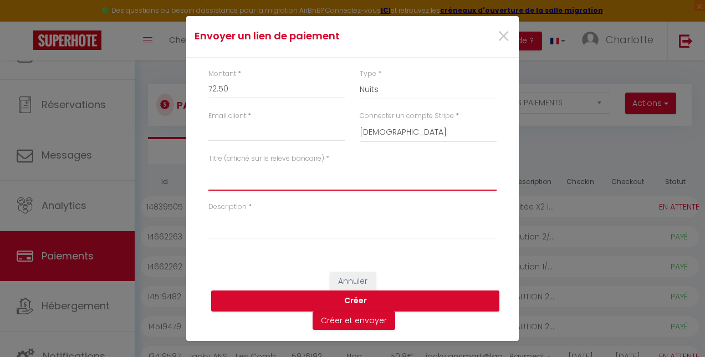
click at [237, 183] on textarea "Titre (affiché sur le relevé bancaire)" at bounding box center [352, 177] width 288 height 27
paste textarea "Réservation Chambre Verte Gite Apolise"
type textarea "Réservation Chambre Verte Gite Apolise"
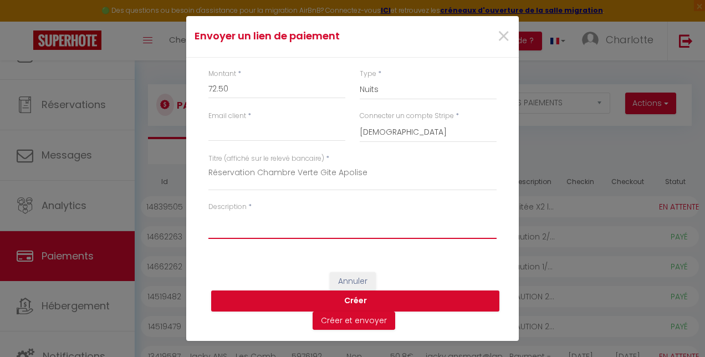
click at [249, 226] on textarea "Description" at bounding box center [352, 225] width 288 height 27
paste textarea "Réservation Chambre Verte Gite Apolise"
click at [390, 222] on textarea "Réservation Chambre Verte Gite Apolise du 11/09 au 12/09/26" at bounding box center [352, 225] width 288 height 27
click at [394, 222] on textarea "Réservation Chambre Verte Gite Apolise du 11/09 au 12/09/26" at bounding box center [352, 225] width 288 height 27
drag, startPoint x: 463, startPoint y: 227, endPoint x: 191, endPoint y: 218, distance: 272.7
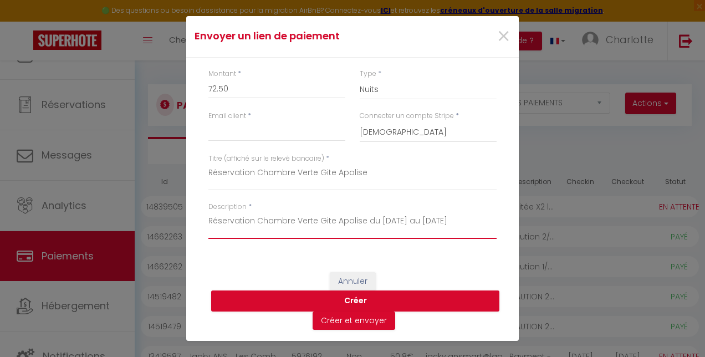
click at [191, 218] on div "Montant * 72.50 Type * Nuits Frais de ménage Taxe de séjour Autre Email client …" at bounding box center [352, 159] width 332 height 203
type textarea "Réservation Chambre Verte Gite Apolise du 11/09/26 au 12/09/26"
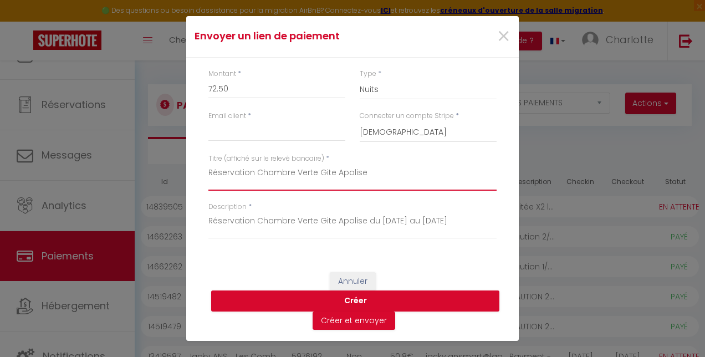
drag, startPoint x: 287, startPoint y: 178, endPoint x: 60, endPoint y: 188, distance: 227.3
click at [60, 188] on div "Envoyer un lien de paiement × Montant * 72.50 Type * Nuits Frais de ménage Taxe…" at bounding box center [352, 178] width 705 height 357
paste textarea "du 11/09/26 au 12/09/26"
type textarea "Réservation Chambre Verte Gite Apolise du 11/09/26 au 12/09/26"
click at [294, 134] on input "Email client" at bounding box center [276, 131] width 137 height 20
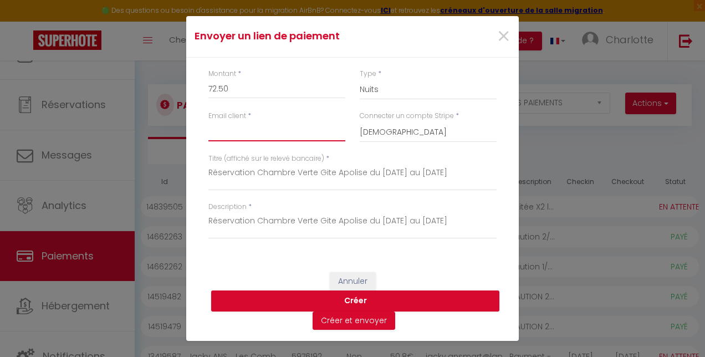
paste input "chantalquelavoine@gmail.com"
type input "chantalquelavoine@gmail.com"
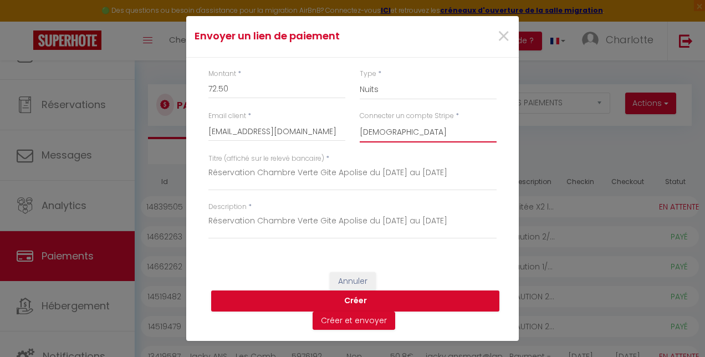
click at [425, 139] on select "GITE APOLISE" at bounding box center [428, 131] width 137 height 21
click at [360, 121] on select "GITE APOLISE" at bounding box center [428, 131] width 137 height 21
click at [361, 299] on button "Créer" at bounding box center [355, 300] width 288 height 21
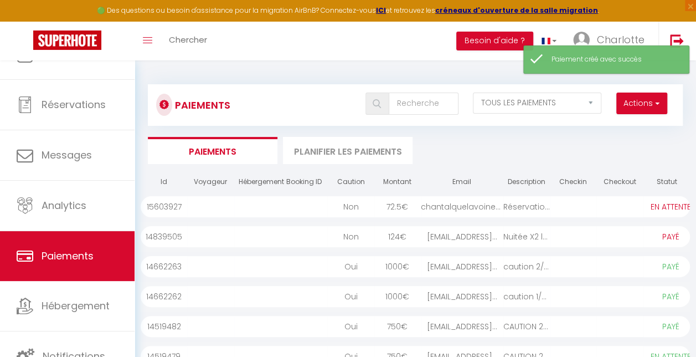
click at [675, 209] on select "PAYÉ EN ATTENTE" at bounding box center [671, 207] width 55 height 12
click at [549, 205] on div "Réservation Chambre ..." at bounding box center [527, 206] width 47 height 21
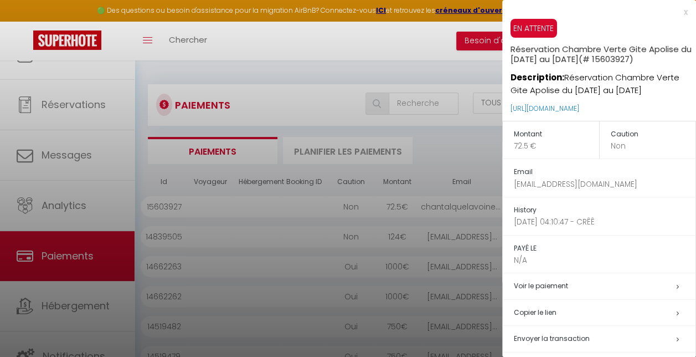
scroll to position [59, 0]
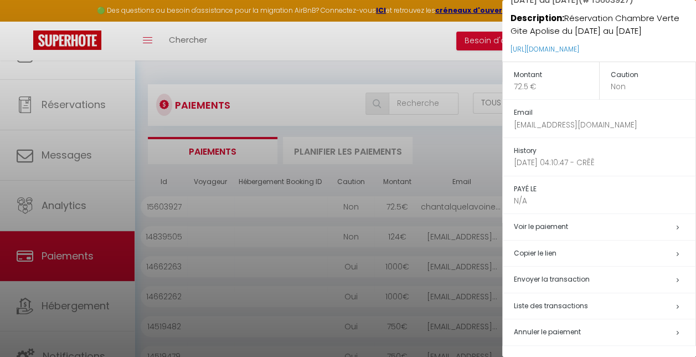
click at [668, 250] on h5 "Copier le lien" at bounding box center [605, 253] width 182 height 13
